Goal: Task Accomplishment & Management: Use online tool/utility

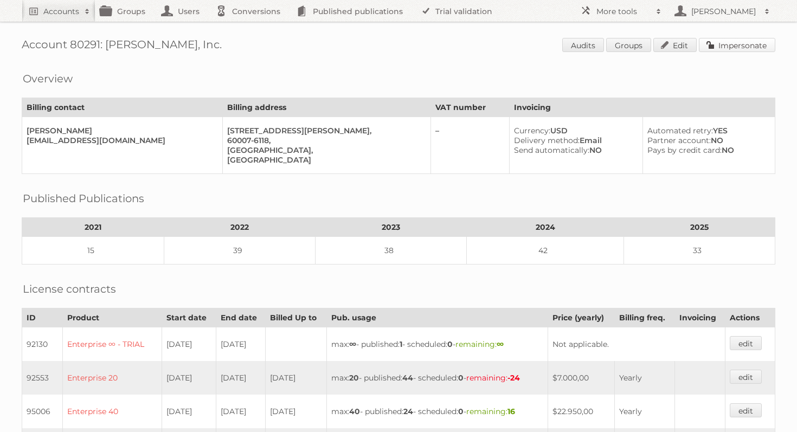
click at [741, 43] on link "Impersonate" at bounding box center [737, 45] width 76 height 14
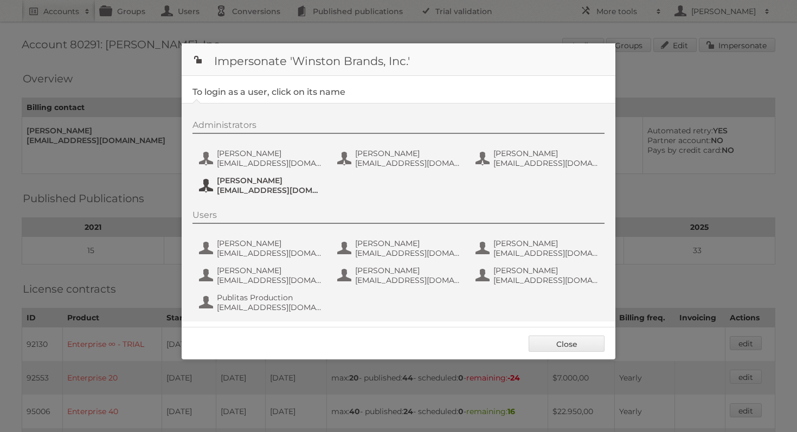
click at [254, 178] on span "Paul Ernst" at bounding box center [269, 181] width 105 height 10
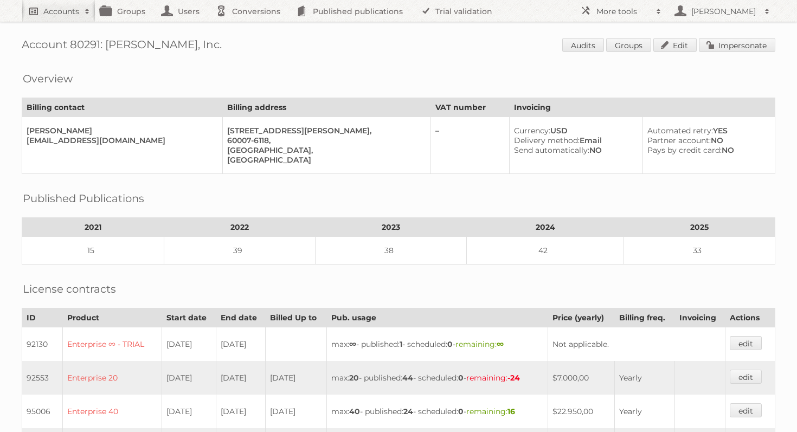
click at [79, 12] on h2 "Accounts" at bounding box center [61, 11] width 36 height 11
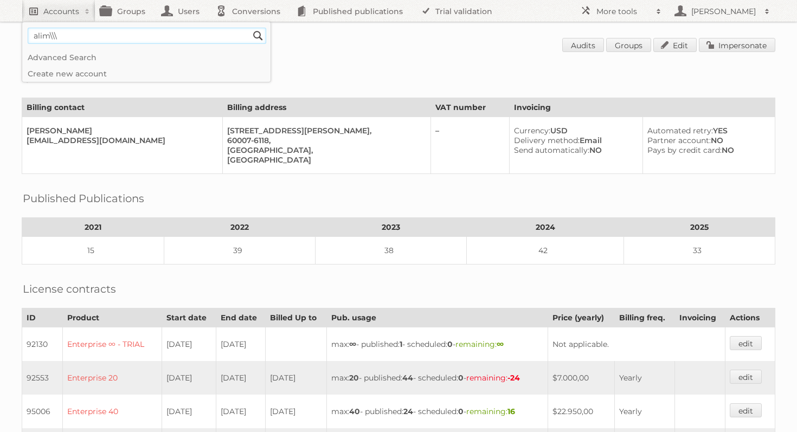
type input"] "alim\\\"
click at [250, 28] on input "Search" at bounding box center [258, 36] width 16 height 16
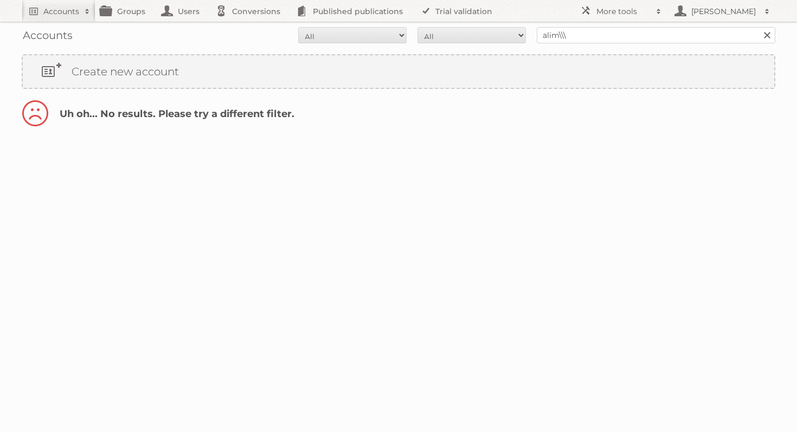
click at [604, 22] on div "Accounts All Active Expired Pending All Paid Trials Self service alim\\\ Search" at bounding box center [399, 35] width 754 height 27
click at [592, 35] on input "alim\\\" at bounding box center [656, 35] width 239 height 16
type input "alimerka"
click at [758, 27] on input "Search" at bounding box center [766, 35] width 16 height 16
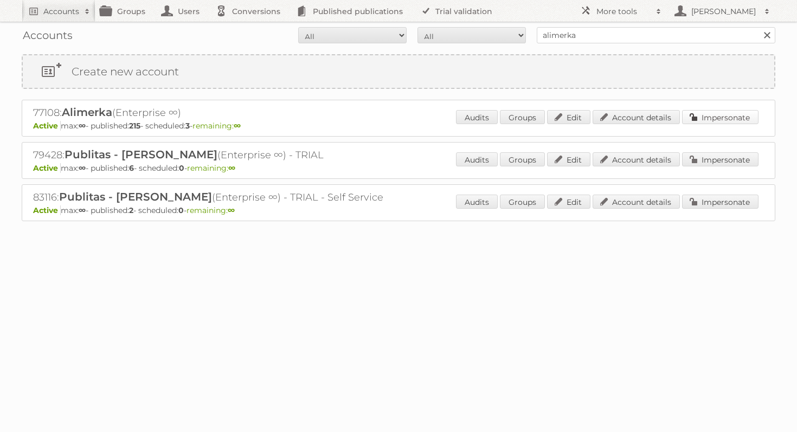
click at [710, 118] on link "Impersonate" at bounding box center [720, 117] width 76 height 14
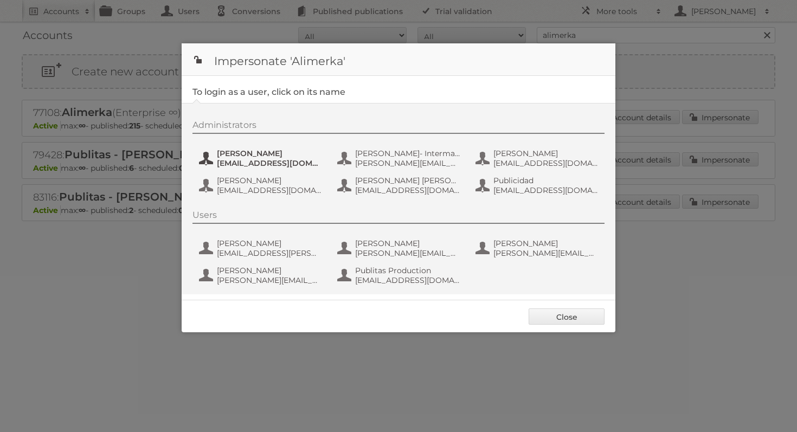
click at [235, 163] on span "[EMAIL_ADDRESS][DOMAIN_NAME]" at bounding box center [269, 163] width 105 height 10
